Goal: Task Accomplishment & Management: Complete application form

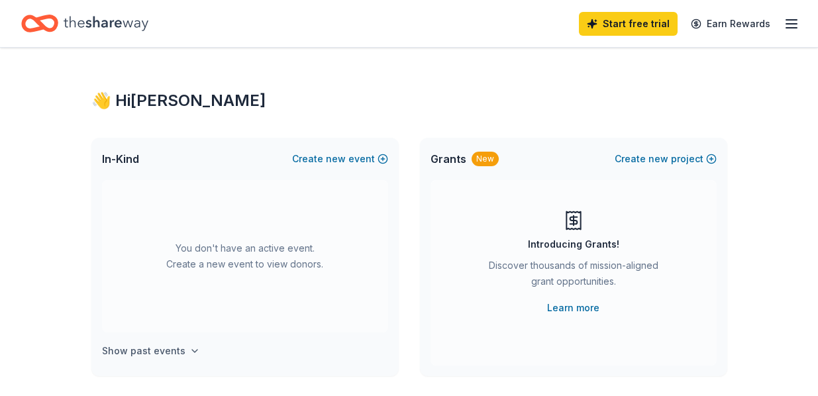
click at [189, 346] on icon "button" at bounding box center [194, 351] width 11 height 11
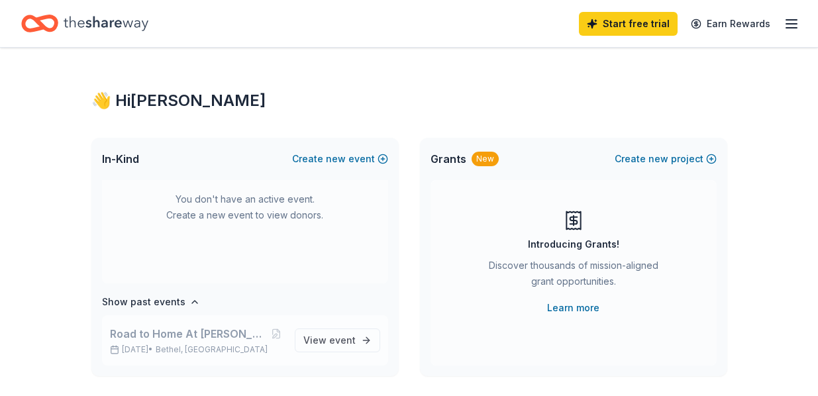
click at [192, 335] on span "Road to Home At [PERSON_NAME][GEOGRAPHIC_DATA]" at bounding box center [190, 334] width 160 height 16
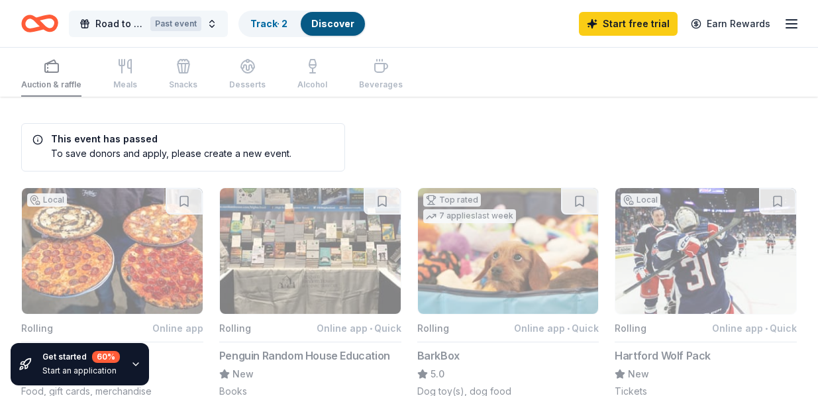
click at [118, 24] on span "Road to Home At [PERSON_NAME][GEOGRAPHIC_DATA]" at bounding box center [120, 24] width 50 height 16
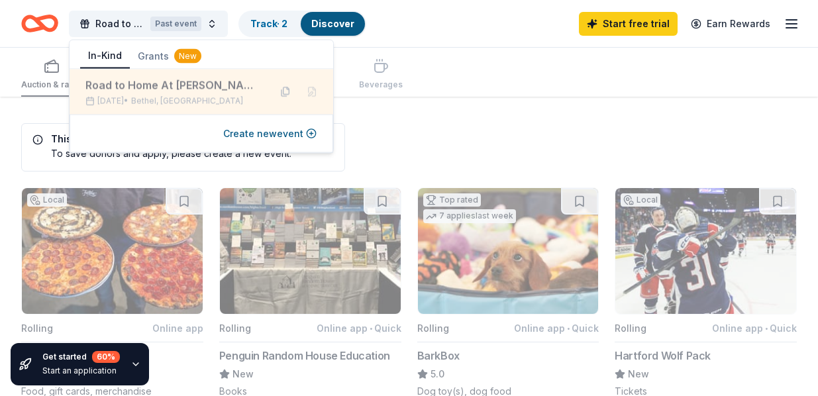
click at [129, 89] on div "Road to Home At [PERSON_NAME][GEOGRAPHIC_DATA]" at bounding box center [171, 85] width 173 height 16
click at [285, 93] on button at bounding box center [285, 91] width 21 height 21
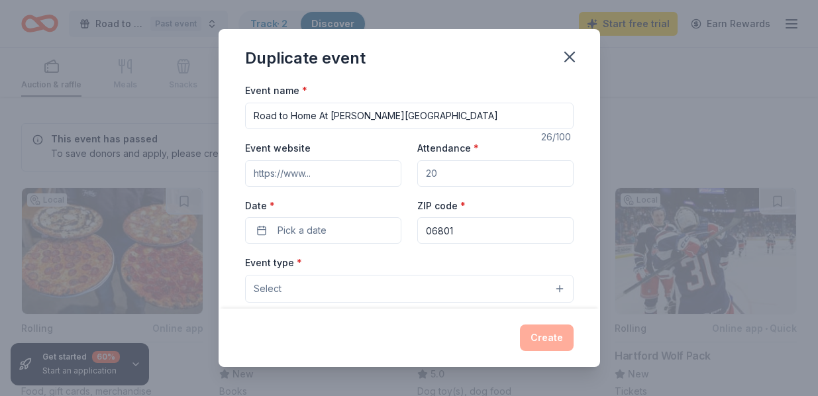
click at [447, 176] on input "Attendance *" at bounding box center [495, 173] width 156 height 26
click at [444, 174] on input "Attendance *" at bounding box center [495, 173] width 156 height 26
click at [439, 172] on input "Attendance *" at bounding box center [495, 173] width 156 height 26
type input "100"
click at [265, 230] on button "Pick a date" at bounding box center [323, 230] width 156 height 26
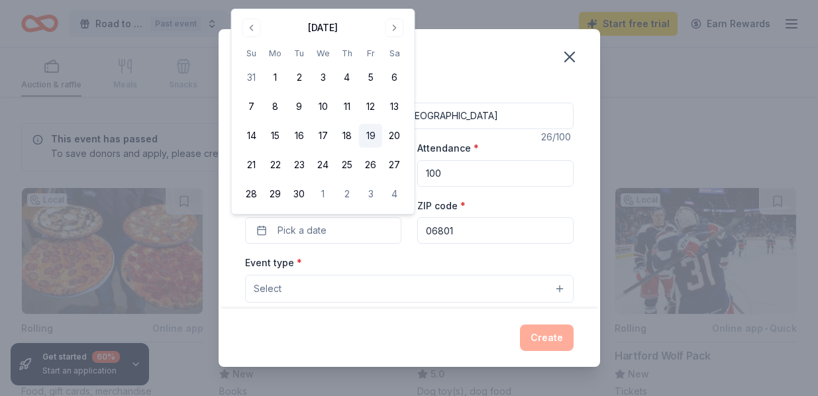
click at [371, 137] on button "19" at bounding box center [371, 136] width 24 height 24
click at [558, 287] on button "Select" at bounding box center [409, 289] width 328 height 28
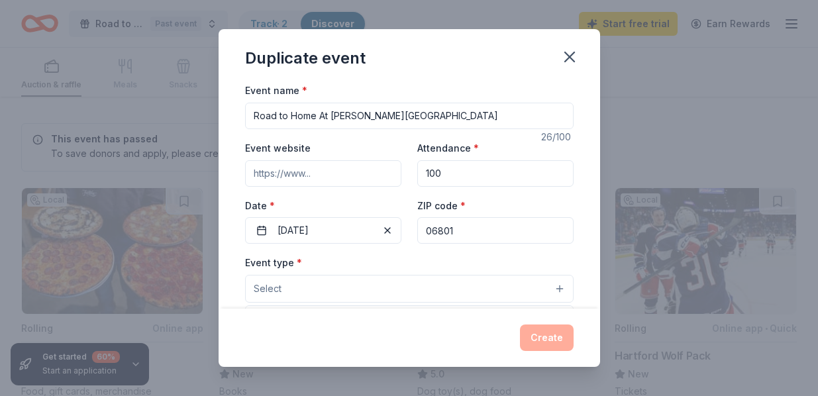
click at [558, 287] on button "Select" at bounding box center [409, 289] width 328 height 28
click at [265, 288] on span "Select" at bounding box center [268, 289] width 28 height 16
click at [261, 282] on span "Select" at bounding box center [268, 289] width 28 height 16
click at [281, 291] on button "Select" at bounding box center [409, 289] width 328 height 28
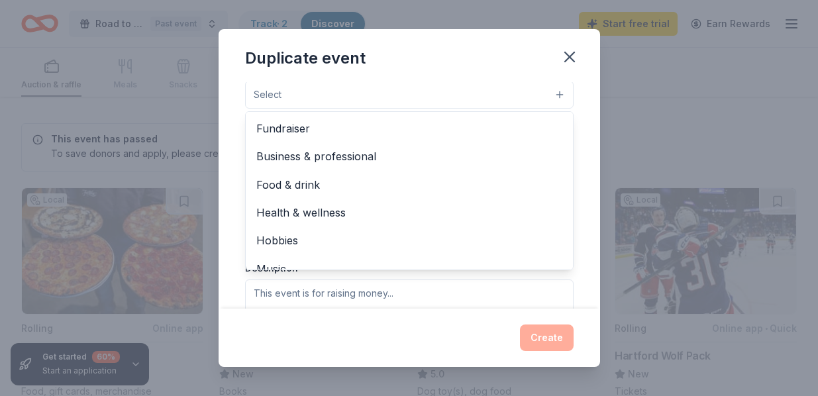
scroll to position [192, 0]
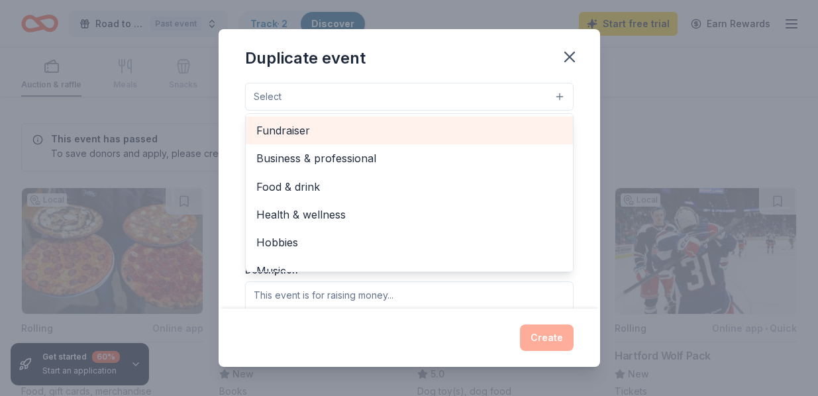
click at [288, 136] on span "Fundraiser" at bounding box center [409, 130] width 306 height 17
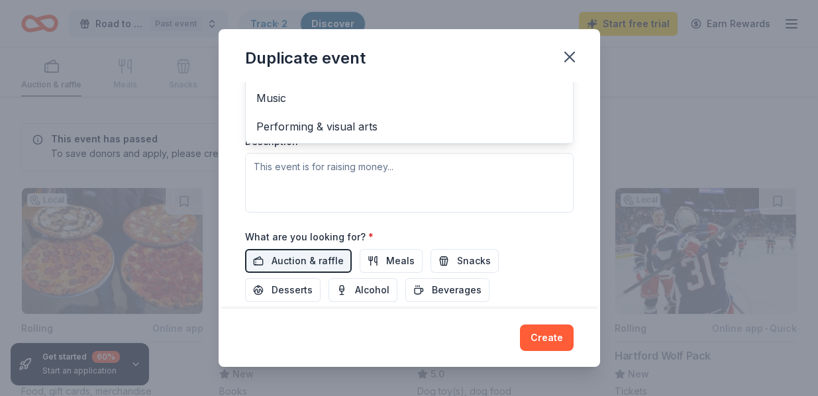
scroll to position [325, 0]
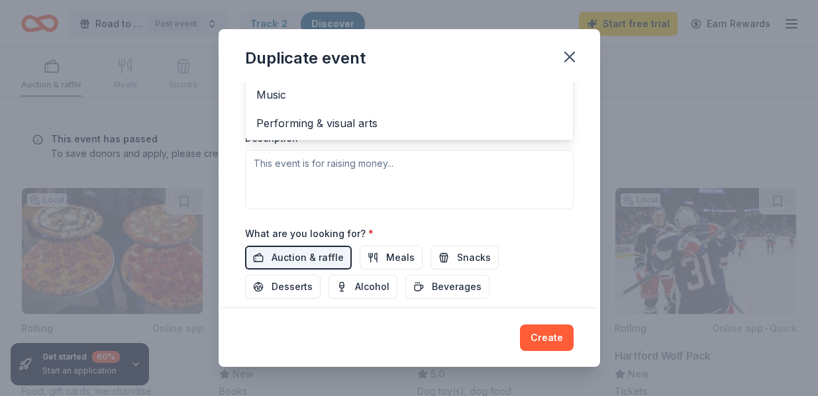
click at [228, 188] on div "Event name * Road to Home At Amos House 26 /100 Event website Attendance * 100 …" at bounding box center [408, 195] width 381 height 226
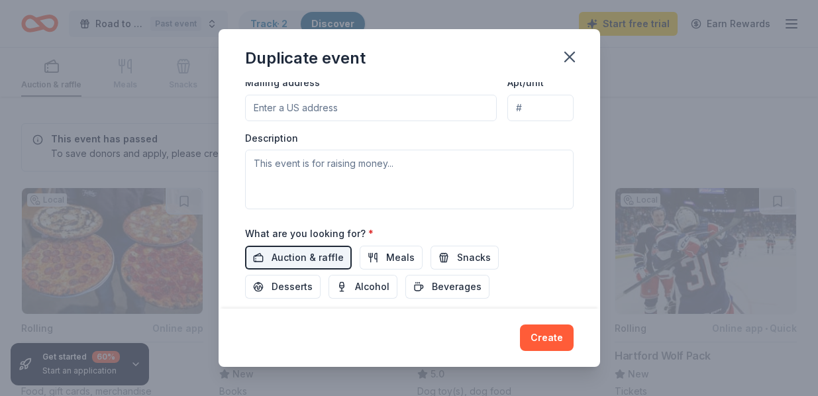
scroll to position [93, 0]
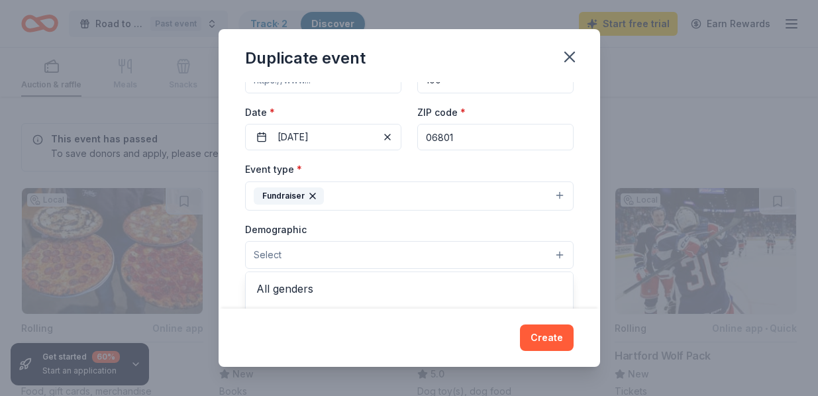
click at [257, 253] on span "Select" at bounding box center [268, 255] width 28 height 16
click at [561, 254] on button "Select" at bounding box center [409, 255] width 328 height 28
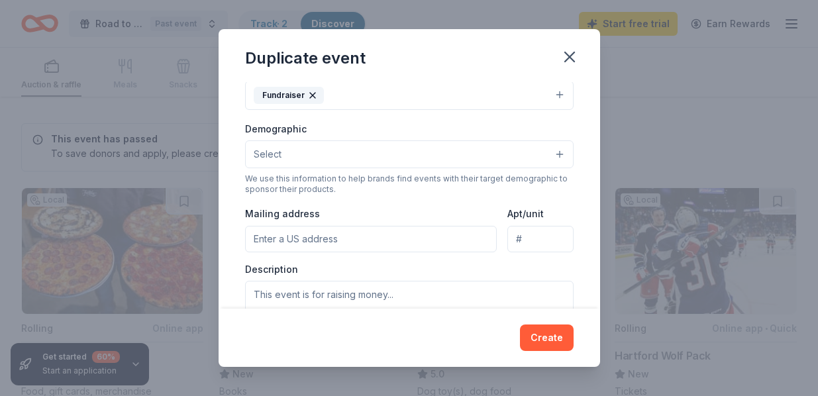
scroll to position [204, 0]
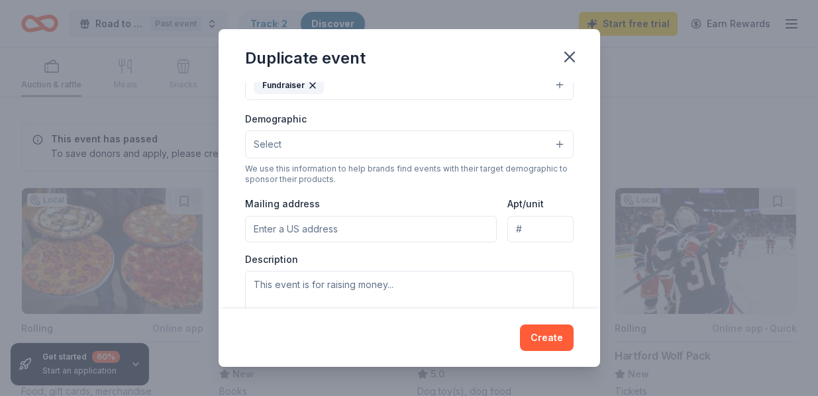
click at [561, 144] on button "Select" at bounding box center [409, 144] width 328 height 28
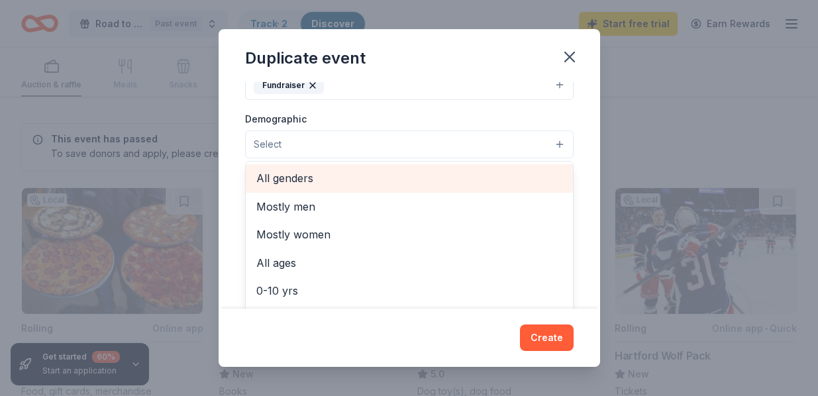
click at [299, 177] on span "All genders" at bounding box center [409, 177] width 306 height 17
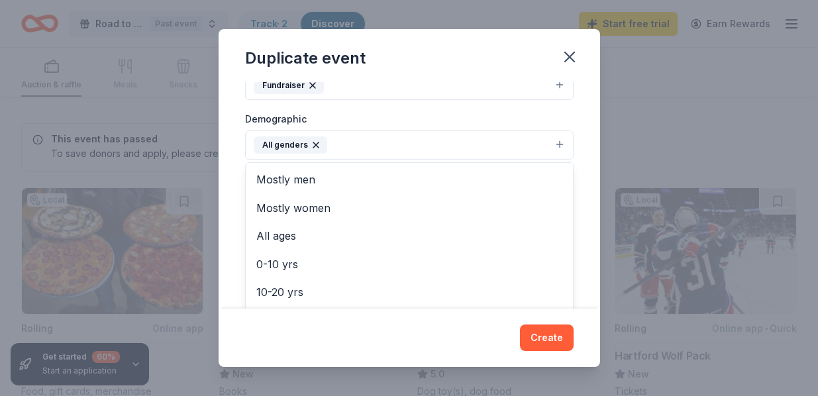
click at [583, 183] on div "Event name * Road to Home At Amos House 26 /100 Event website Attendance * 100 …" at bounding box center [408, 195] width 381 height 226
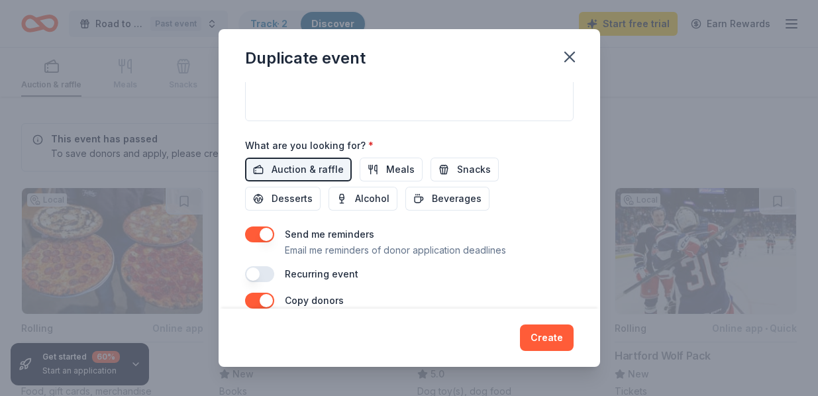
scroll to position [416, 0]
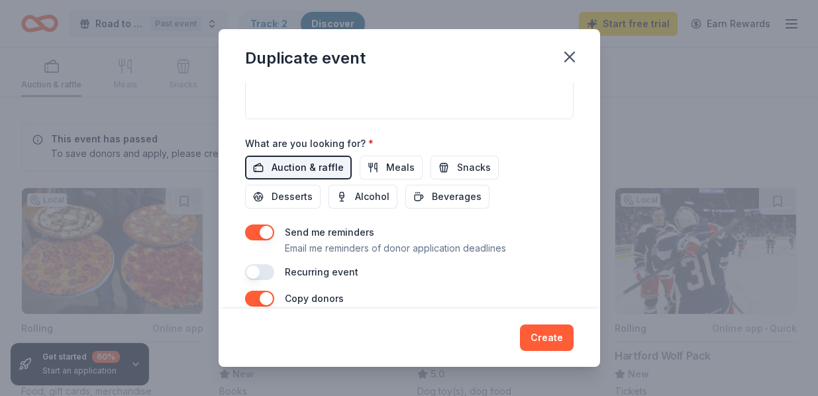
click at [301, 164] on span "Auction & raffle" at bounding box center [307, 168] width 72 height 16
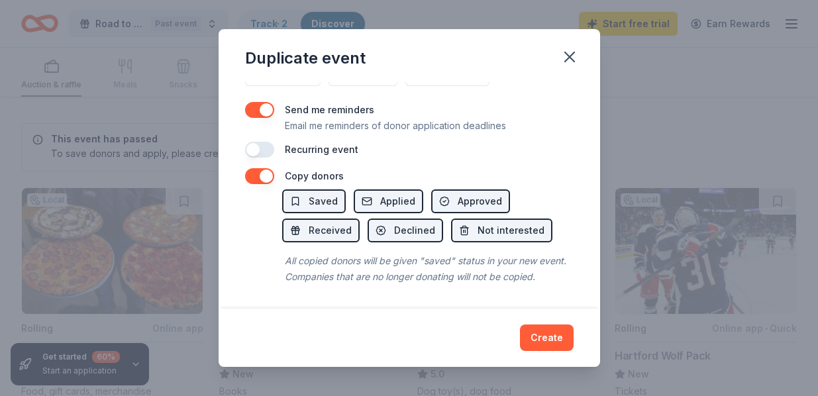
scroll to position [537, 0]
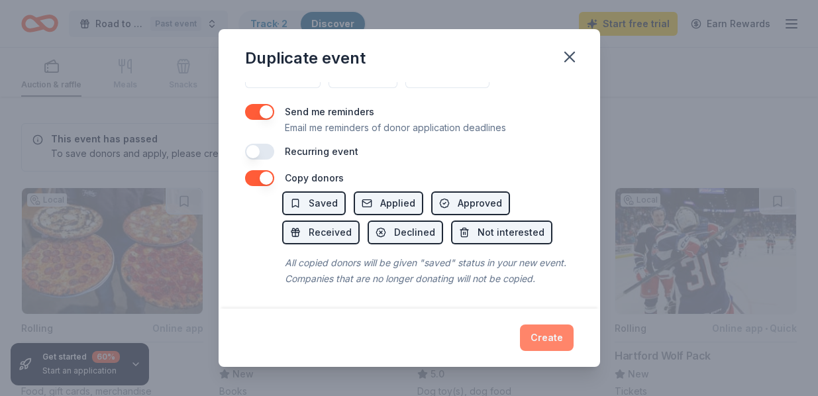
click at [540, 340] on button "Create" at bounding box center [547, 337] width 54 height 26
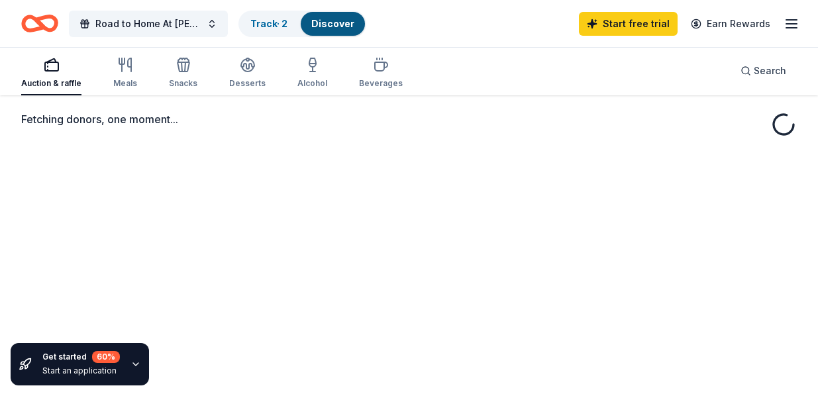
scroll to position [53, 0]
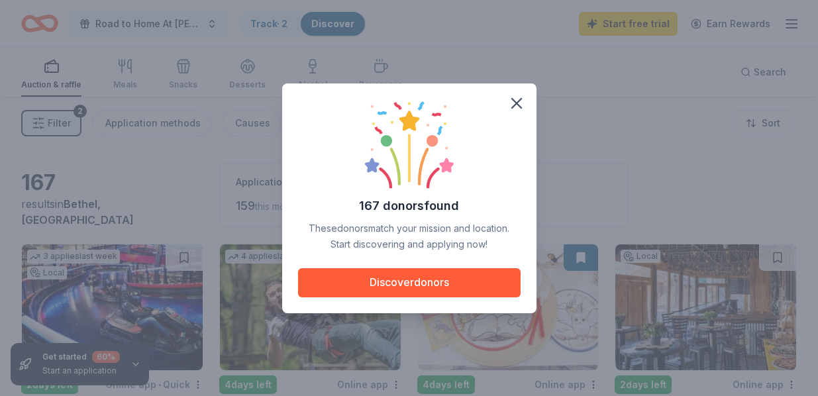
scroll to position [1, 0]
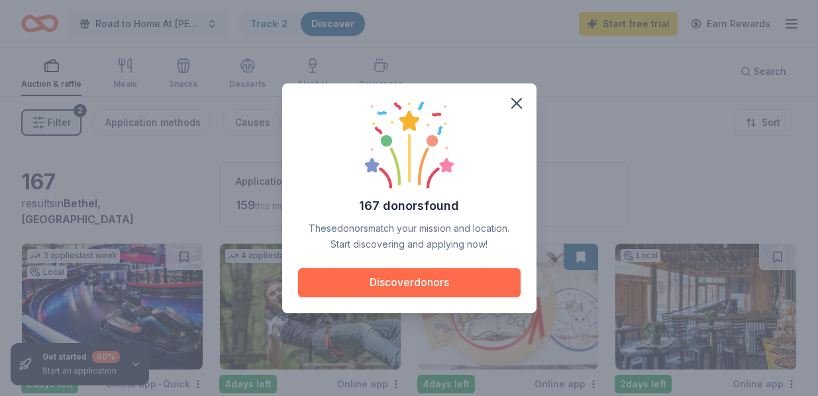
click at [415, 282] on button "Discover donors" at bounding box center [409, 282] width 222 height 29
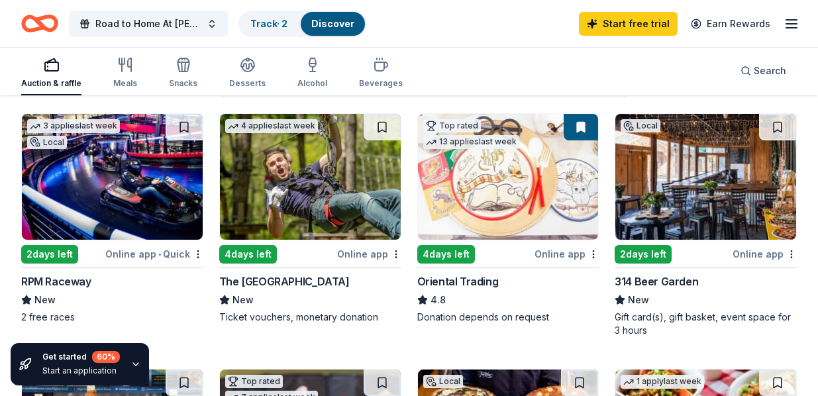
scroll to position [133, 0]
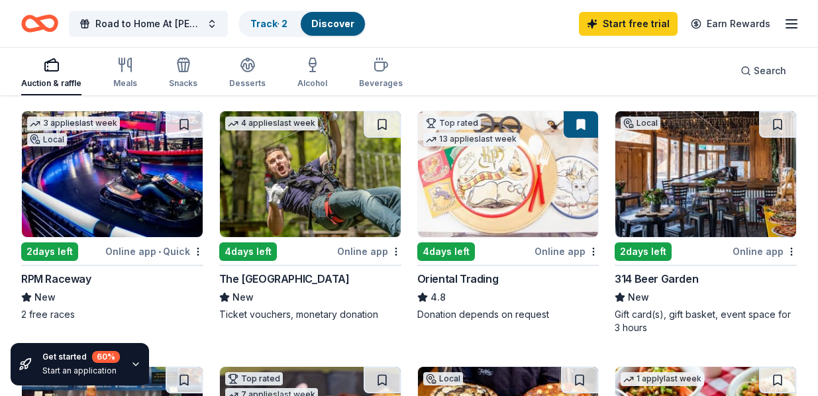
click at [301, 172] on img at bounding box center [310, 174] width 181 height 126
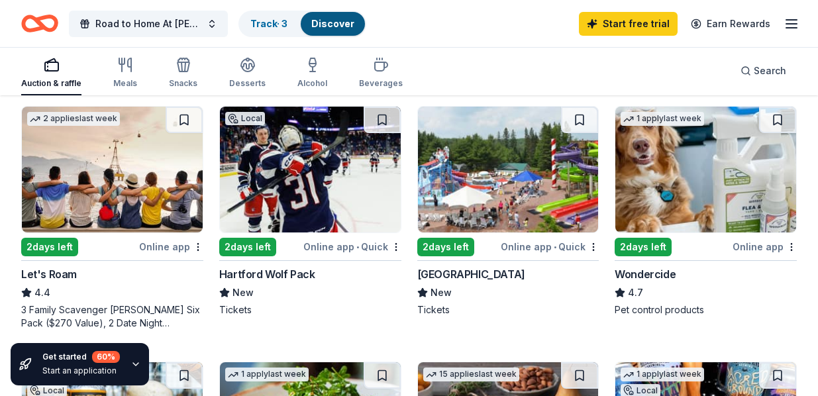
scroll to position [637, 0]
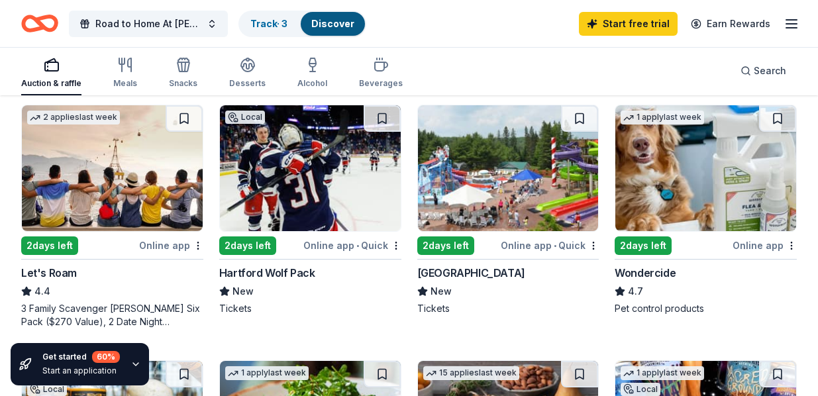
click at [283, 197] on img at bounding box center [310, 168] width 181 height 126
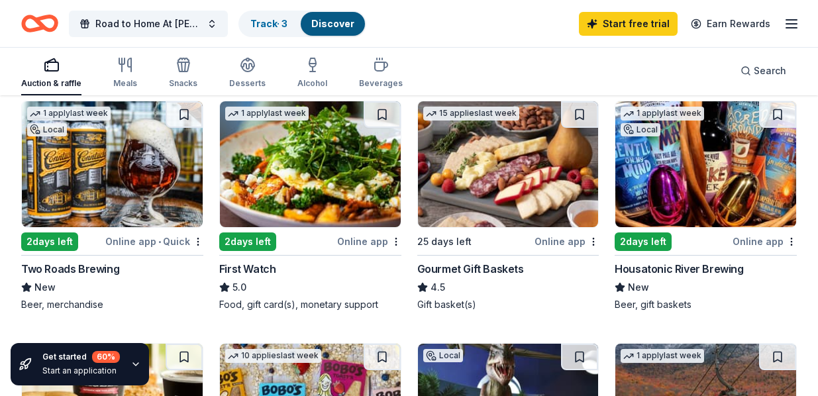
scroll to position [900, 0]
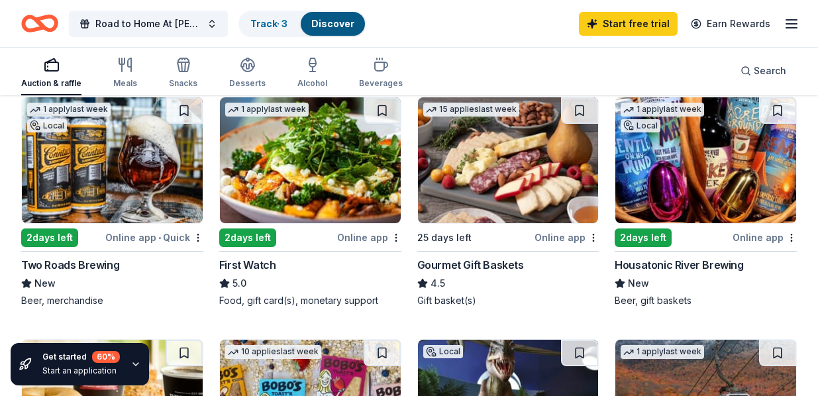
click at [702, 180] on img at bounding box center [705, 160] width 181 height 126
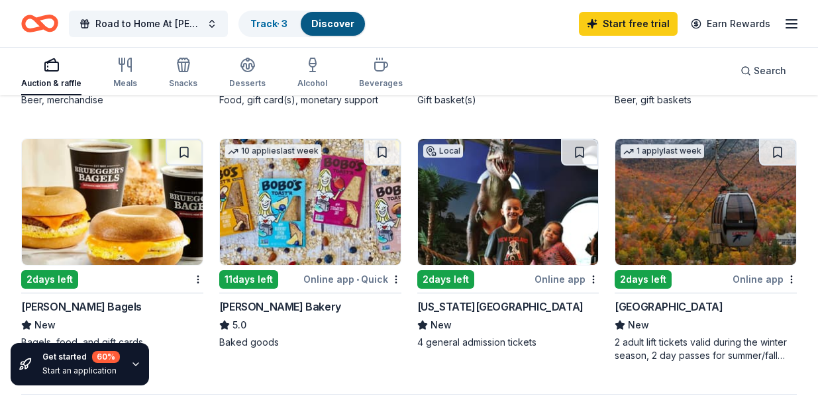
scroll to position [1100, 0]
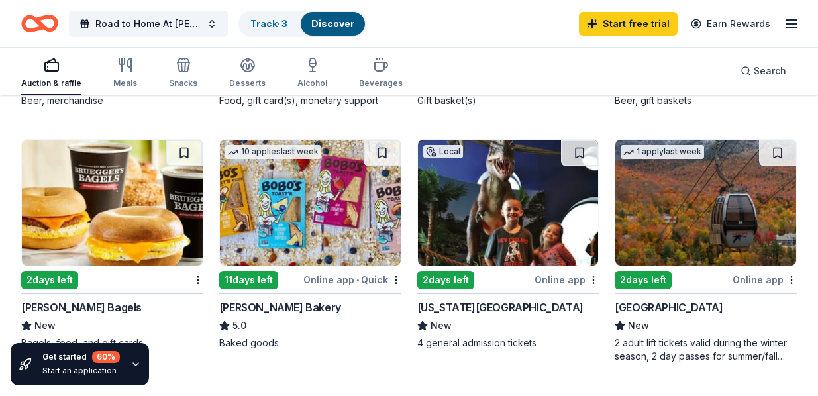
click at [482, 222] on img at bounding box center [508, 203] width 181 height 126
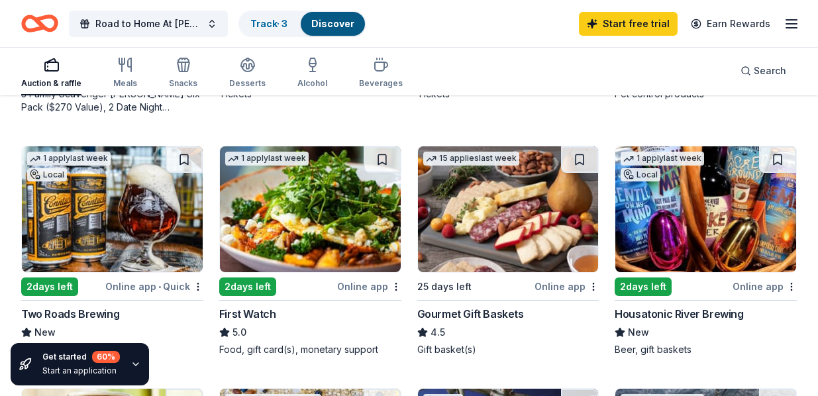
scroll to position [849, 0]
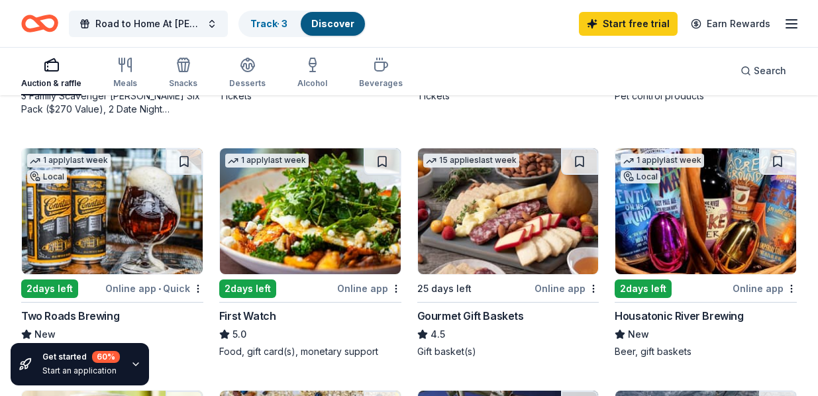
click at [84, 210] on img at bounding box center [112, 211] width 181 height 126
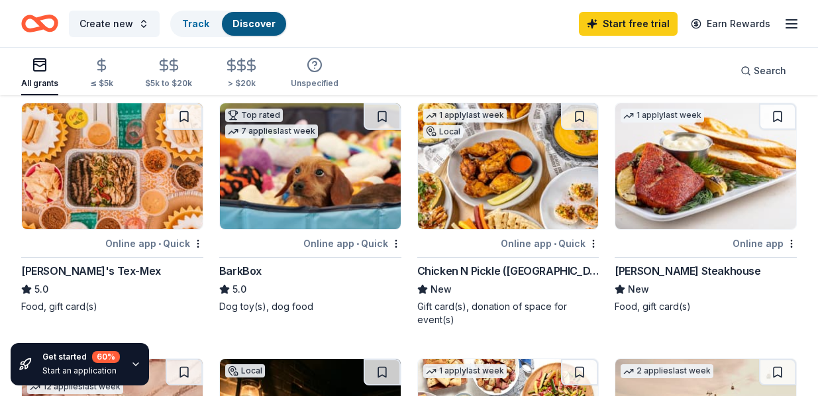
scroll to position [348, 0]
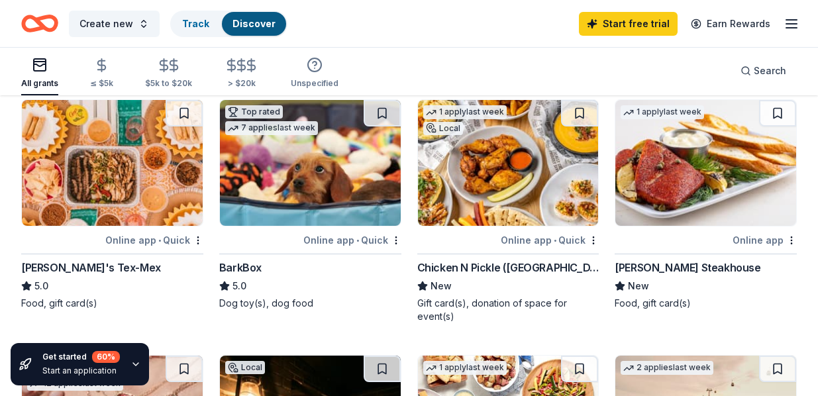
click at [266, 172] on img at bounding box center [310, 163] width 181 height 126
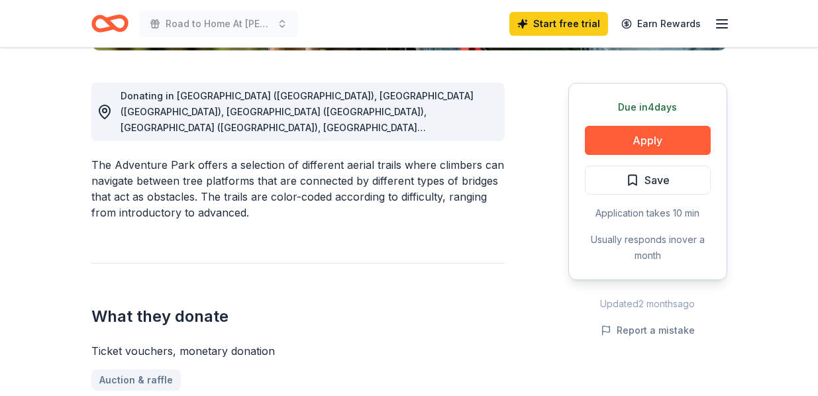
scroll to position [354, 0]
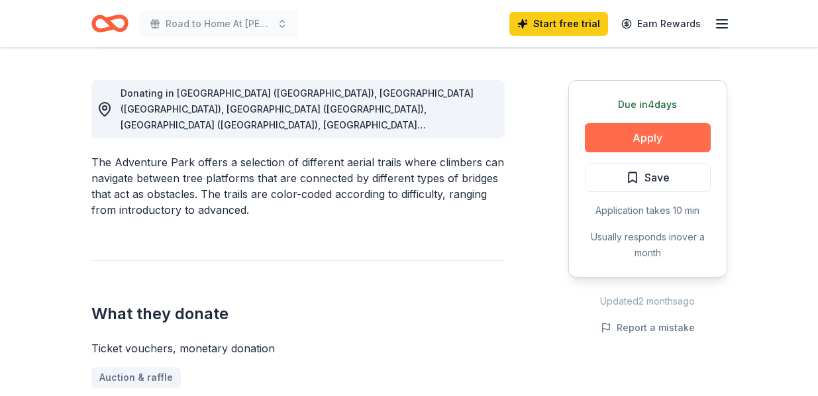
click at [647, 141] on button "Apply" at bounding box center [648, 137] width 126 height 29
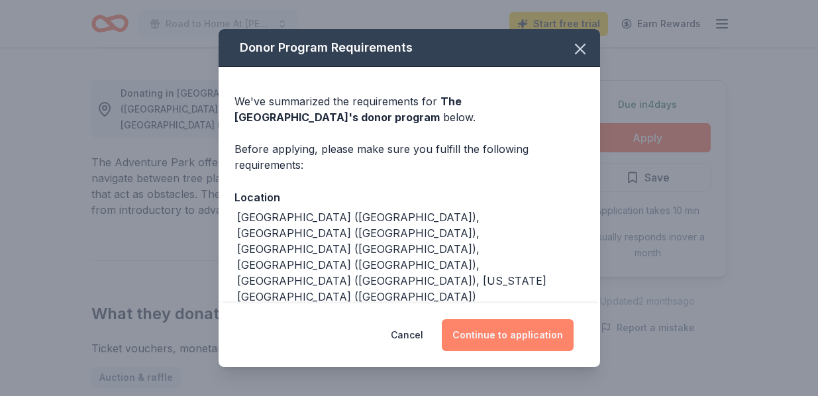
click at [507, 336] on button "Continue to application" at bounding box center [508, 335] width 132 height 32
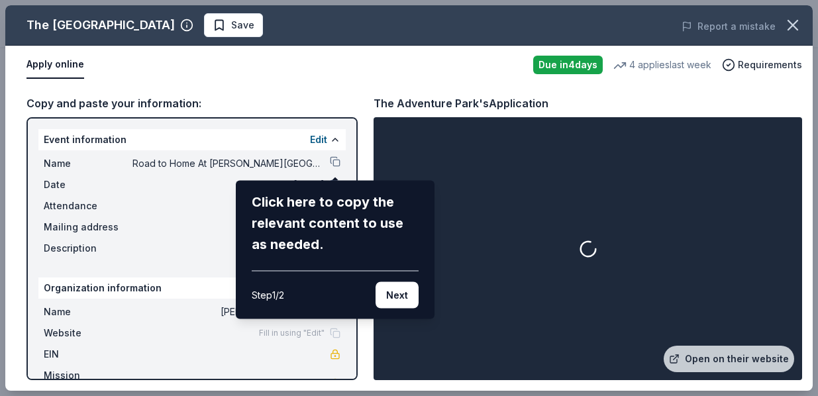
click at [519, 247] on div "The Adventure Park Save Report a mistake Apply online Due in 4 days 4 applies l…" at bounding box center [408, 197] width 807 height 385
click at [75, 285] on div "The Adventure Park Save Report a mistake Apply online Due in 4 days 4 applies l…" at bounding box center [408, 197] width 807 height 385
click at [316, 138] on div "The Adventure Park Save Report a mistake Apply online Due in 4 days 4 applies l…" at bounding box center [408, 197] width 807 height 385
drag, startPoint x: 340, startPoint y: 245, endPoint x: 434, endPoint y: 93, distance: 178.9
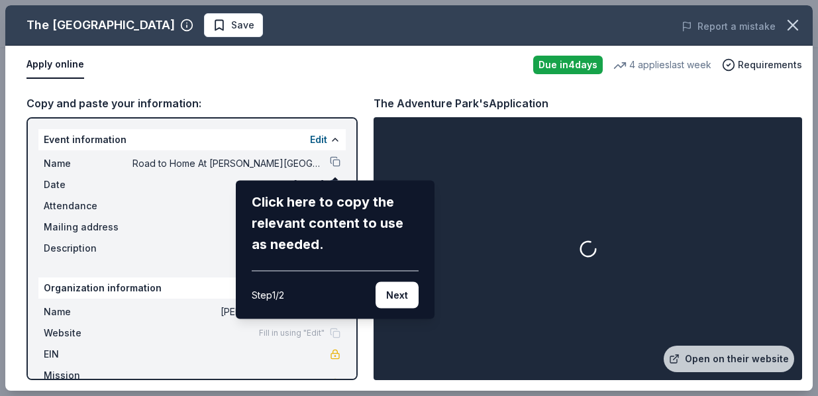
click at [436, 92] on div "The Adventure Park Save Report a mistake Apply online Due in 4 days 4 applies l…" at bounding box center [408, 197] width 807 height 385
drag, startPoint x: 388, startPoint y: 254, endPoint x: 547, endPoint y: 225, distance: 162.2
click at [549, 226] on div "The Adventure Park Save Report a mistake Apply online Due in 4 days 4 applies l…" at bounding box center [408, 197] width 807 height 385
click at [334, 140] on div "The Adventure Park Save Report a mistake Apply online Due in 4 days 4 applies l…" at bounding box center [408, 197] width 807 height 385
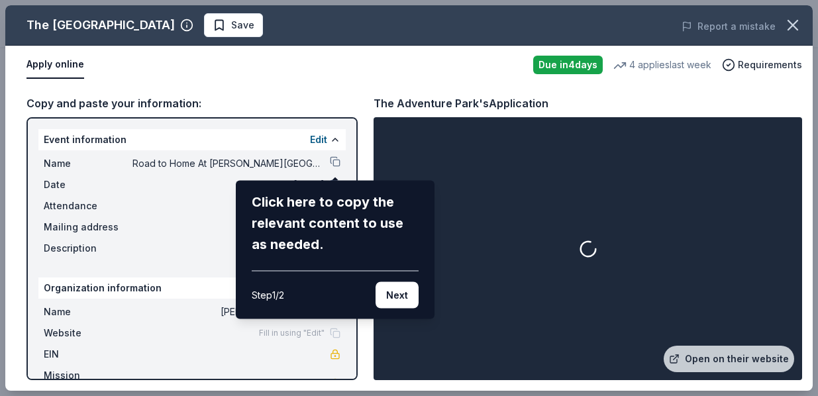
click at [334, 140] on div "The Adventure Park Save Report a mistake Apply online Due in 4 days 4 applies l…" at bounding box center [408, 197] width 807 height 385
click at [399, 292] on button "Next" at bounding box center [396, 295] width 43 height 26
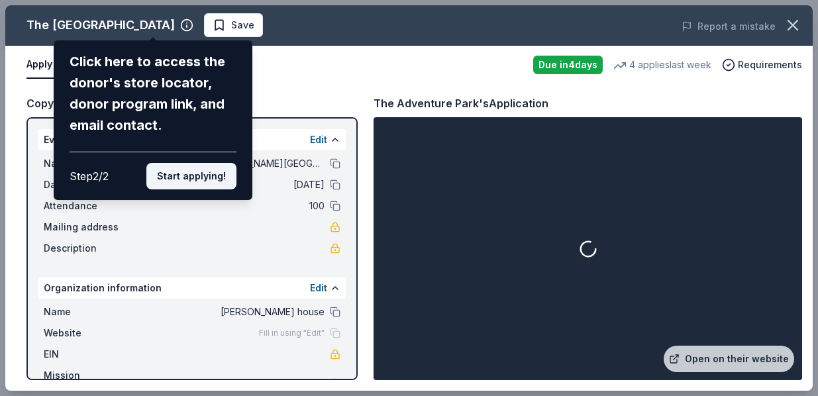
click at [192, 179] on button "Start applying!" at bounding box center [191, 176] width 90 height 26
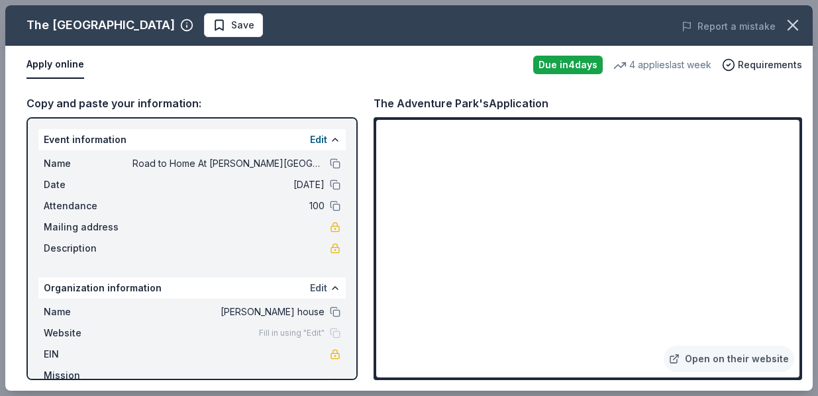
click at [322, 292] on button "Edit" at bounding box center [318, 288] width 17 height 16
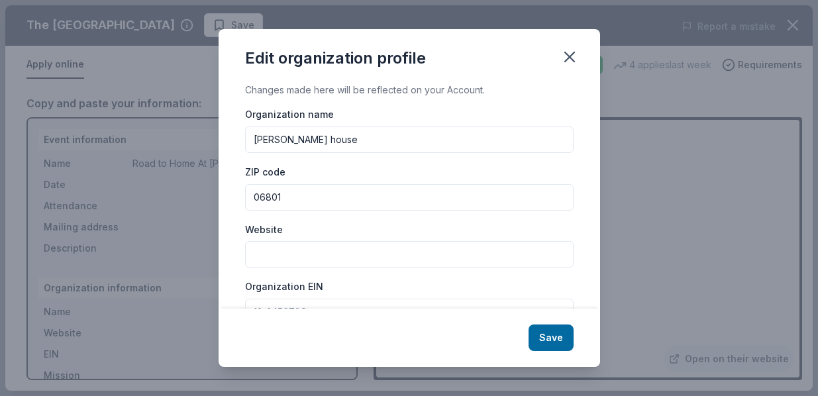
click at [318, 144] on input "Amos house" at bounding box center [409, 139] width 328 height 26
click at [251, 140] on input "Amos house" at bounding box center [409, 139] width 328 height 26
click at [381, 140] on input "Road to Home -Amos house" at bounding box center [409, 139] width 328 height 26
type input "Road to Home -Amos house transitional living for women and children"
click at [256, 256] on input "Website" at bounding box center [409, 254] width 328 height 26
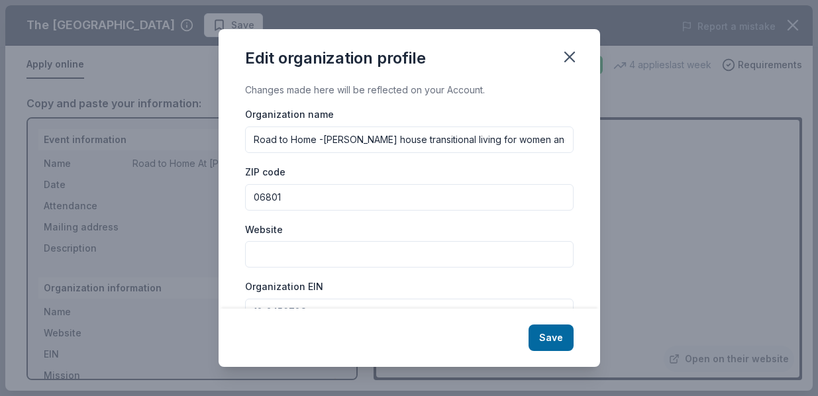
click at [256, 258] on input "Website" at bounding box center [409, 254] width 328 height 26
paste input "https://www.roadtohomeatah.org/"
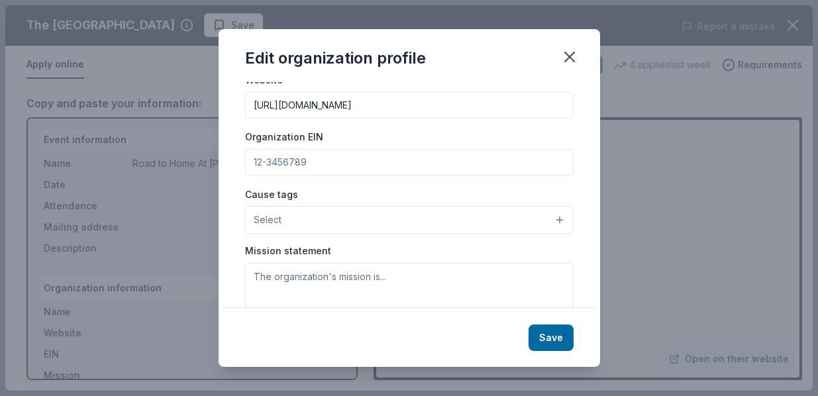
scroll to position [156, 0]
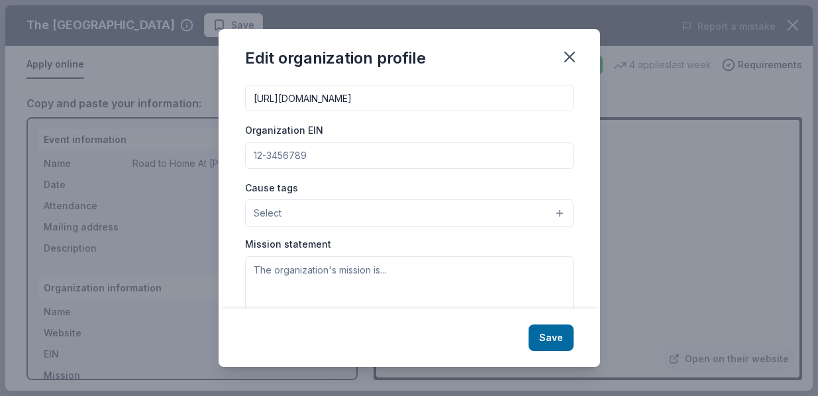
type input "https://www.roadtohomeatah.org/"
click at [556, 213] on button "Select" at bounding box center [409, 213] width 328 height 28
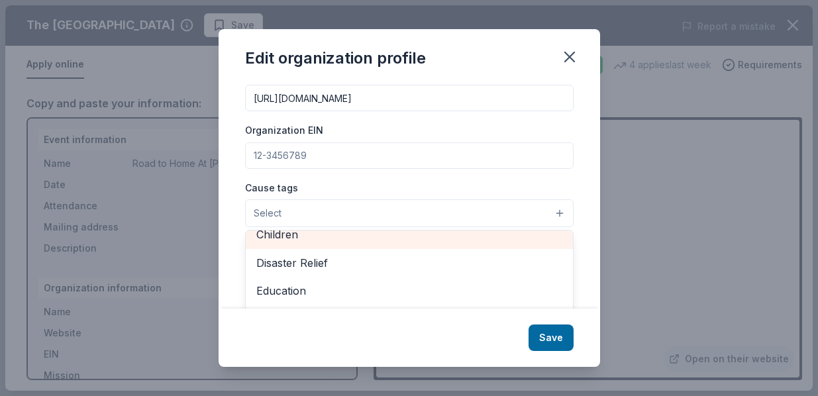
scroll to position [59, 0]
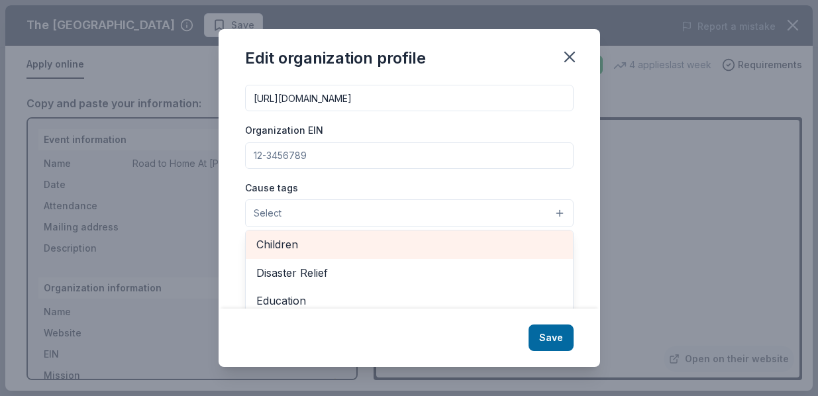
click at [286, 234] on div "Children" at bounding box center [409, 244] width 327 height 28
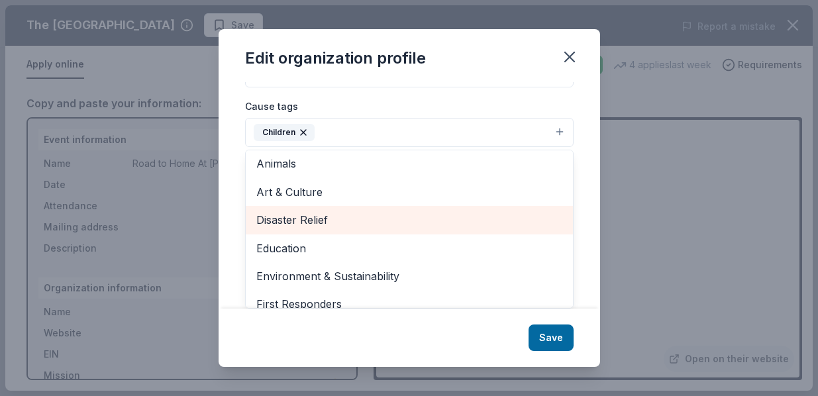
scroll to position [0, 0]
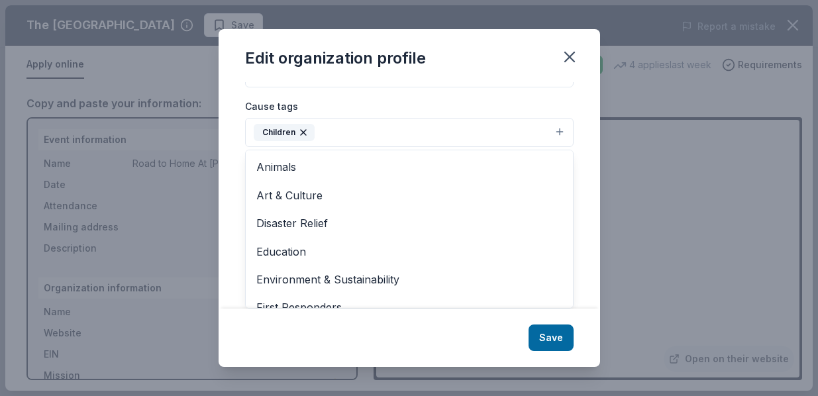
click at [576, 103] on div "Changes made here will be reflected on your Account. Organization name Road to …" at bounding box center [408, 195] width 381 height 226
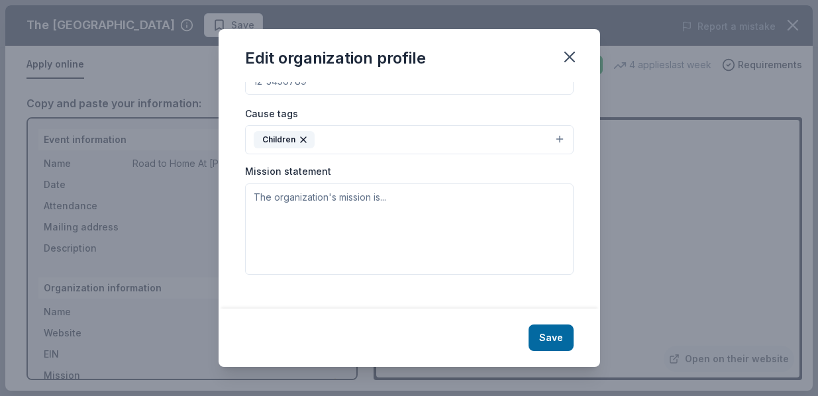
scroll to position [218, 0]
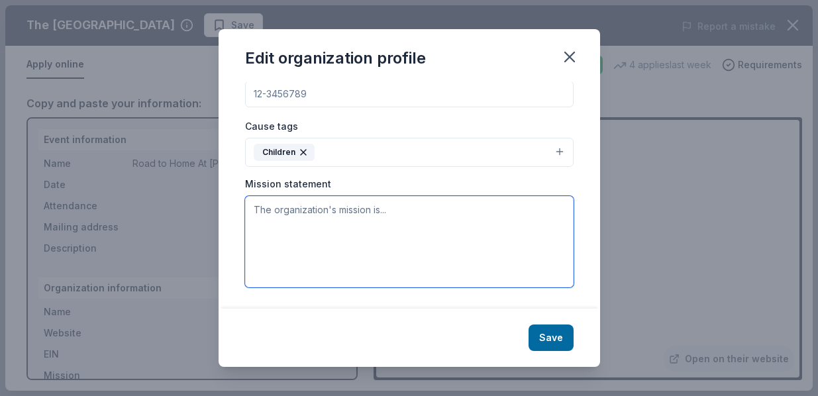
click at [255, 209] on textarea at bounding box center [409, 241] width 328 height 91
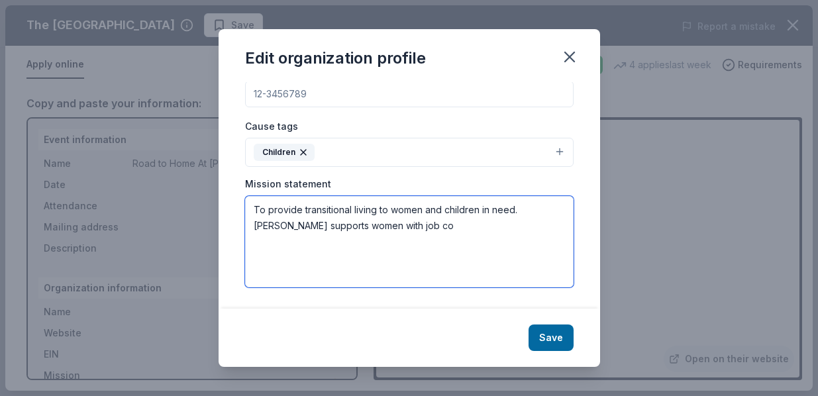
type textarea "To provide transitional living to women and children in need. Amos House suppor…"
drag, startPoint x: 416, startPoint y: 222, endPoint x: 261, endPoint y: 199, distance: 157.4
click at [261, 199] on textarea "To provide transitional living to women and children in need. Amos House suppor…" at bounding box center [409, 241] width 328 height 91
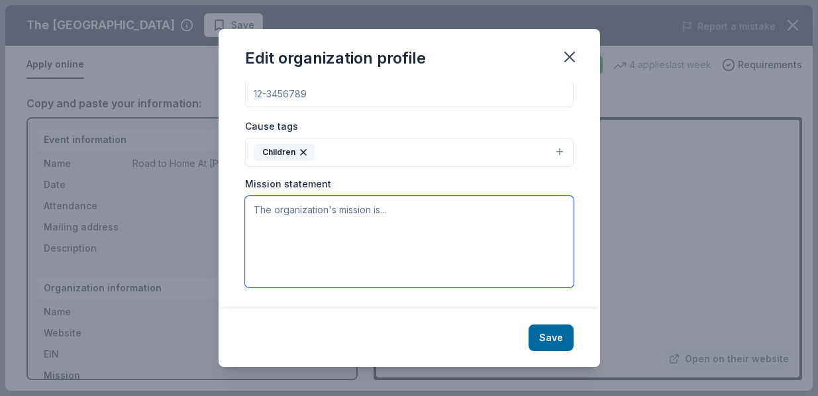
click at [255, 213] on textarea at bounding box center [409, 241] width 328 height 91
paste textarea "Road to Home at Amos House is dedicated to breaking the cycle of homelessness b…"
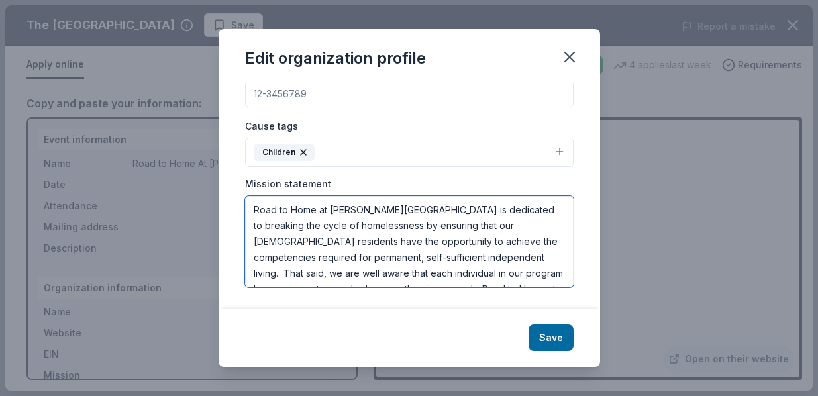
scroll to position [56, 0]
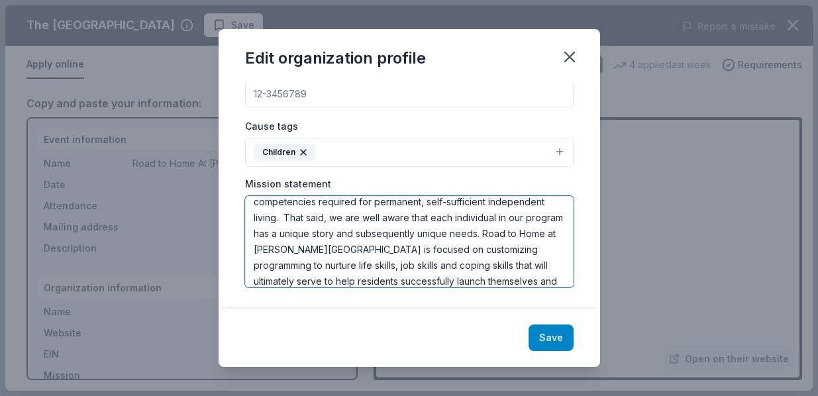
type textarea "Road to Home at Amos House is dedicated to breaking the cycle of homelessness b…"
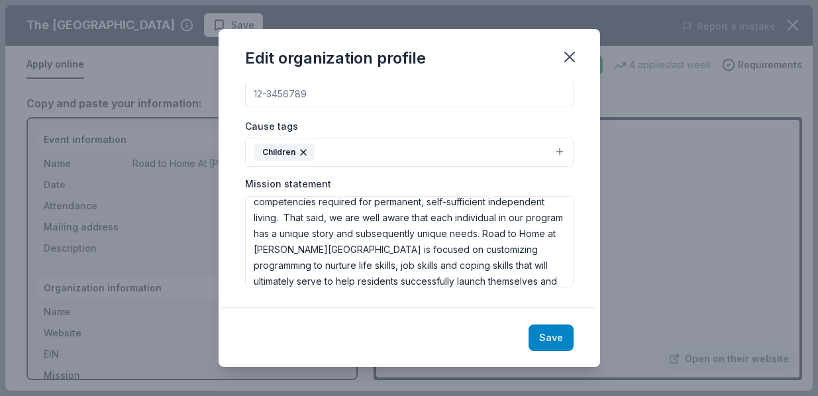
click at [557, 333] on button "Save" at bounding box center [550, 337] width 45 height 26
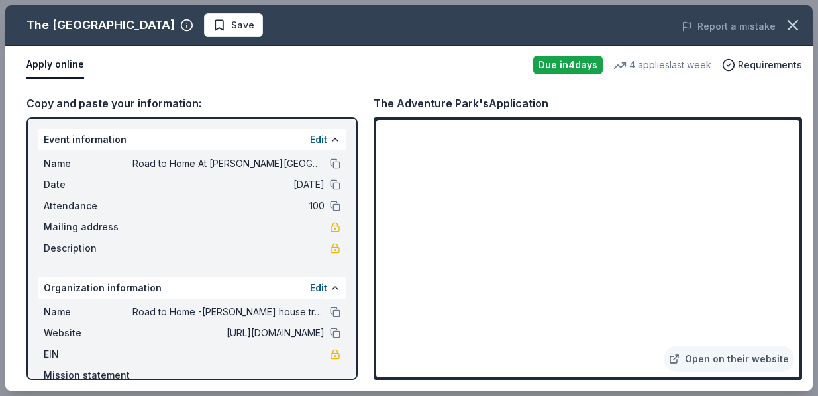
click at [107, 228] on span "Mailing address" at bounding box center [88, 227] width 89 height 16
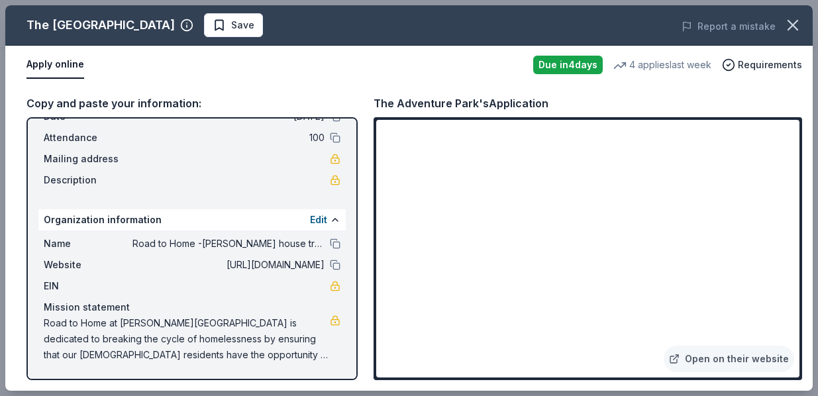
scroll to position [0, 0]
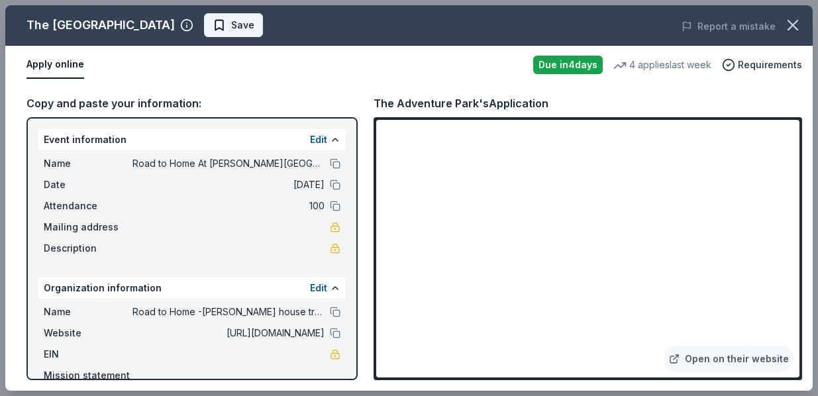
click at [231, 24] on span "Save" at bounding box center [242, 25] width 23 height 16
drag, startPoint x: 325, startPoint y: 333, endPoint x: 185, endPoint y: 328, distance: 139.8
click at [185, 328] on div "Website https://www.roadtohomeatah.org/" at bounding box center [192, 333] width 297 height 16
click at [319, 314] on span "Road to Home -[PERSON_NAME] house transitional living for women and children" at bounding box center [228, 312] width 192 height 16
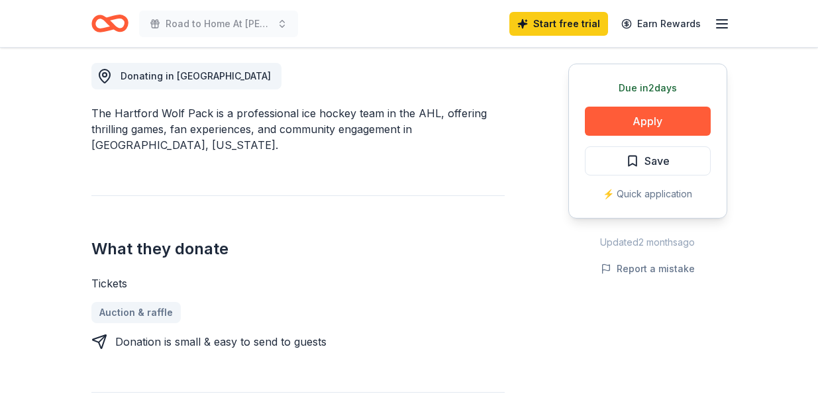
scroll to position [374, 0]
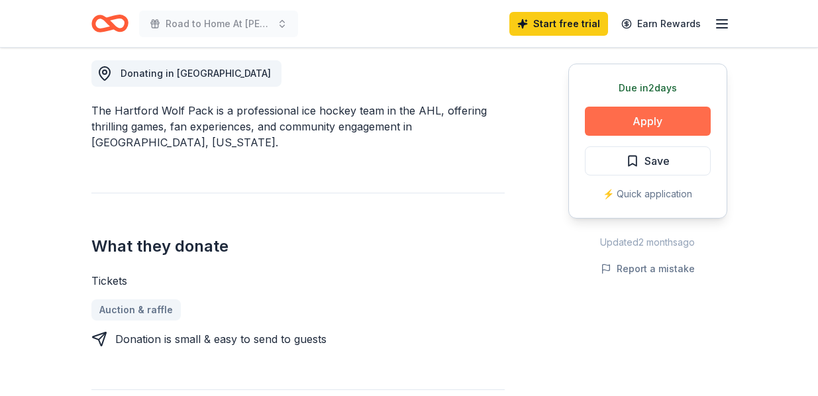
click at [632, 120] on button "Apply" at bounding box center [648, 121] width 126 height 29
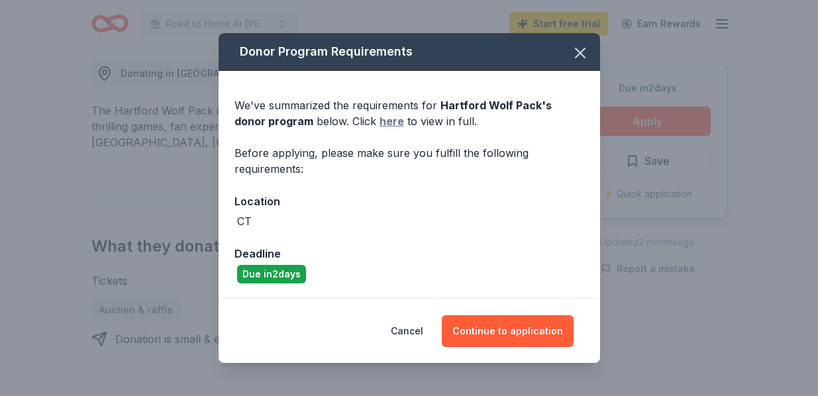
click at [379, 121] on link "here" at bounding box center [391, 121] width 24 height 16
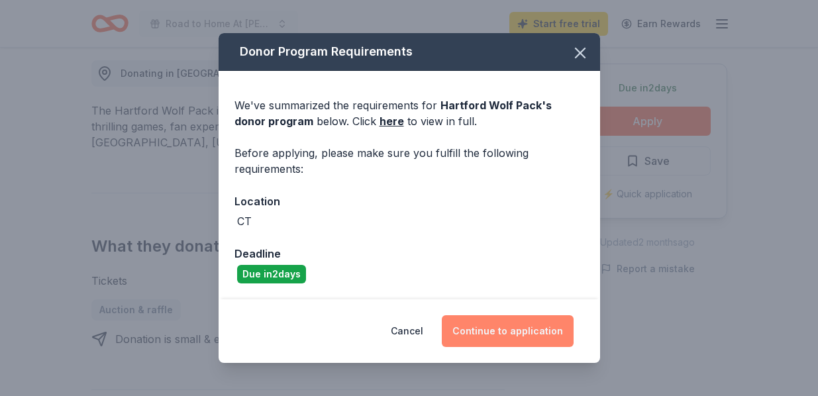
click at [492, 332] on button "Continue to application" at bounding box center [508, 331] width 132 height 32
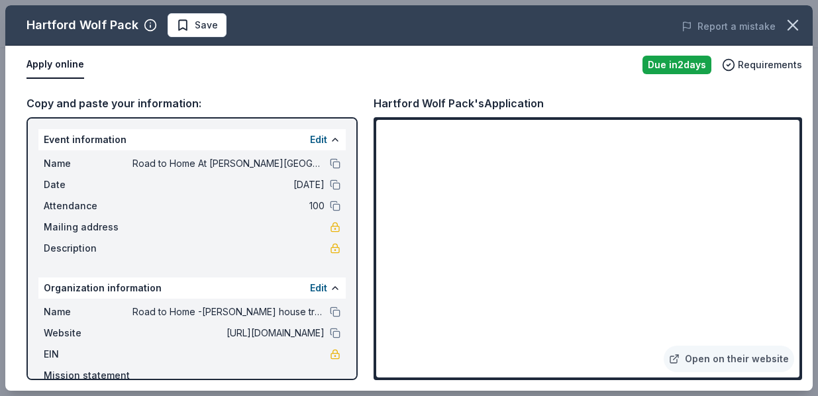
click at [44, 140] on div "Event information Edit" at bounding box center [191, 139] width 307 height 21
click at [745, 361] on link "Open on their website" at bounding box center [728, 359] width 130 height 26
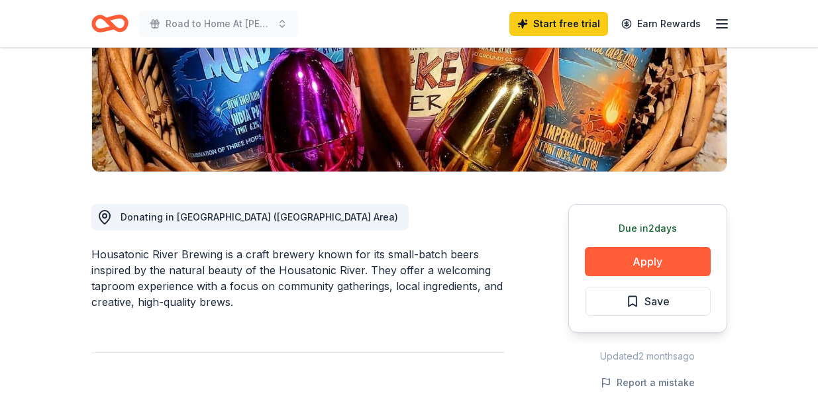
scroll to position [259, 0]
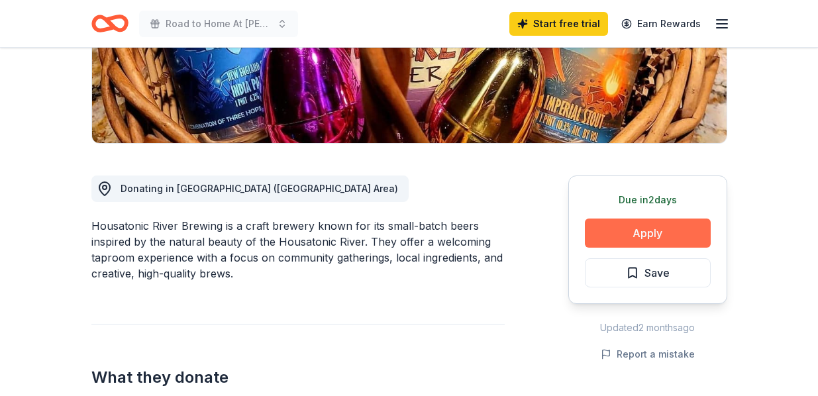
click at [640, 234] on button "Apply" at bounding box center [648, 232] width 126 height 29
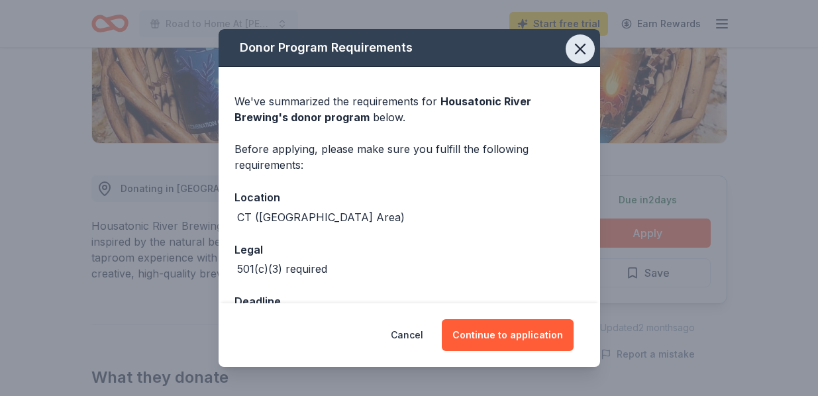
click at [577, 53] on icon "button" at bounding box center [580, 49] width 19 height 19
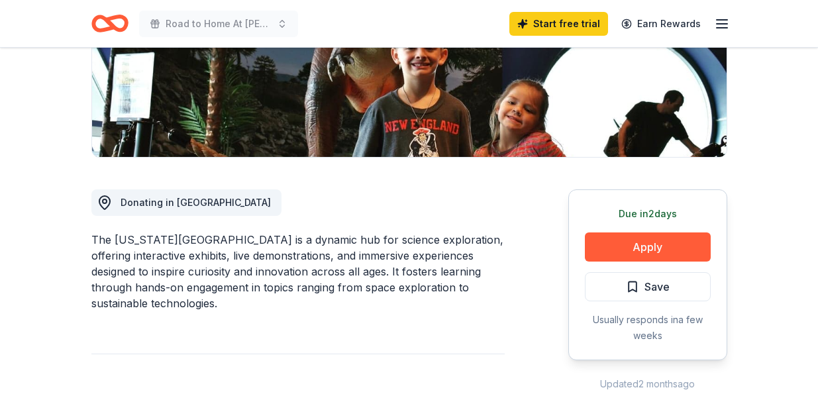
scroll to position [286, 0]
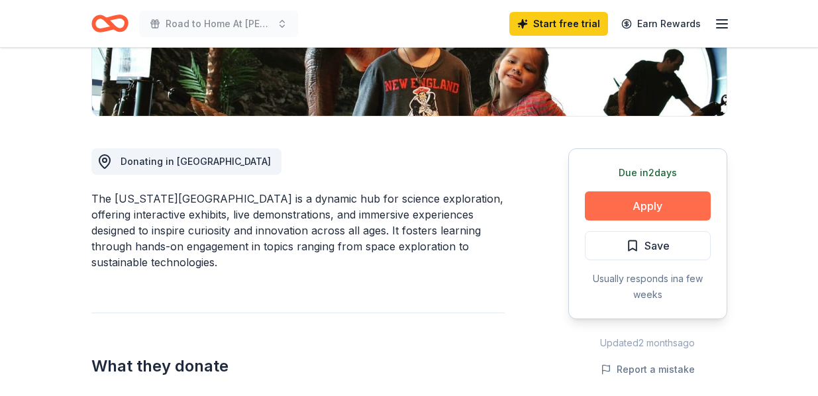
click at [629, 209] on button "Apply" at bounding box center [648, 205] width 126 height 29
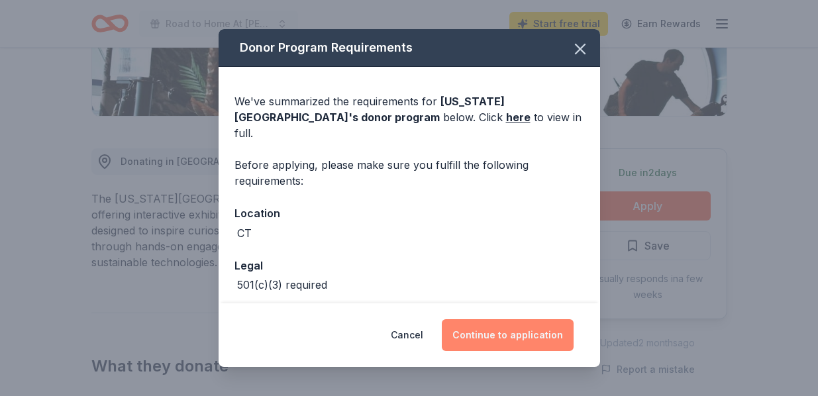
click at [522, 339] on button "Continue to application" at bounding box center [508, 335] width 132 height 32
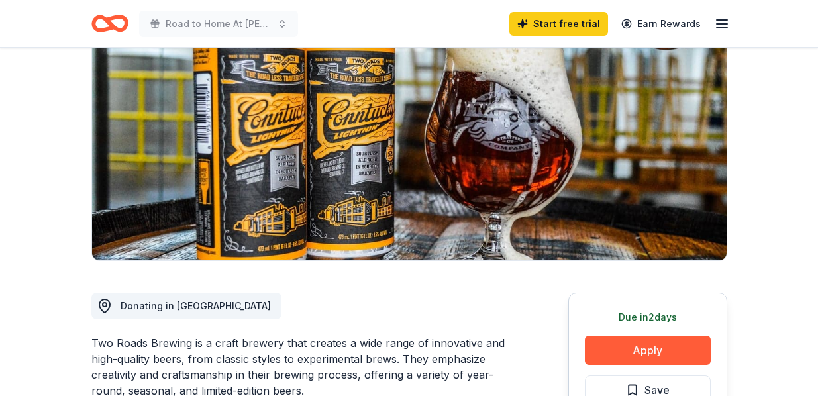
scroll to position [301, 0]
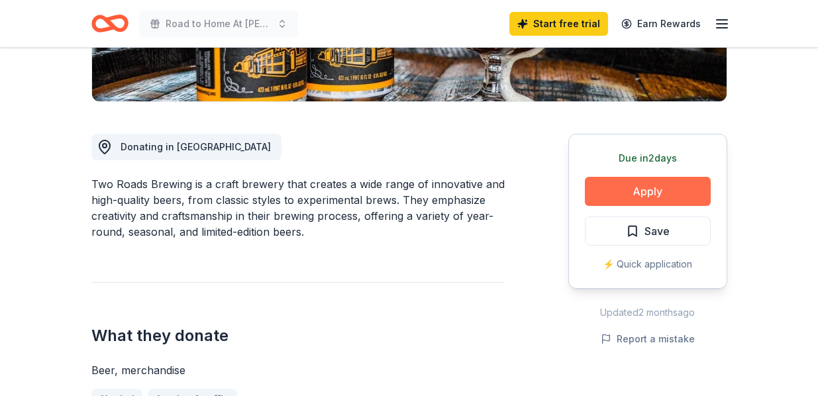
click at [631, 195] on button "Apply" at bounding box center [648, 191] width 126 height 29
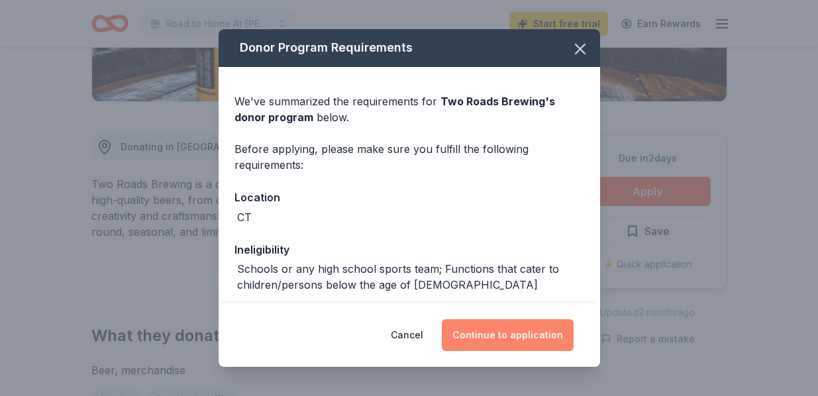
click at [517, 335] on button "Continue to application" at bounding box center [508, 335] width 132 height 32
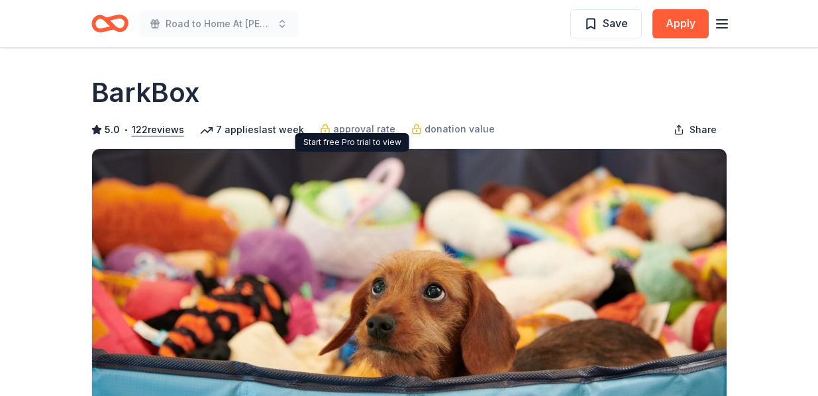
scroll to position [92, 0]
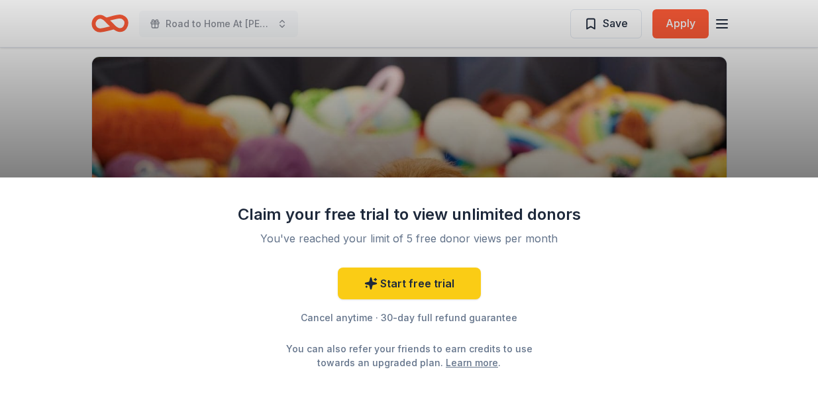
click at [647, 134] on div "Claim your free trial to view unlimited donors You've reached your limit of 5 f…" at bounding box center [409, 198] width 818 height 396
